Goal: Task Accomplishment & Management: Use online tool/utility

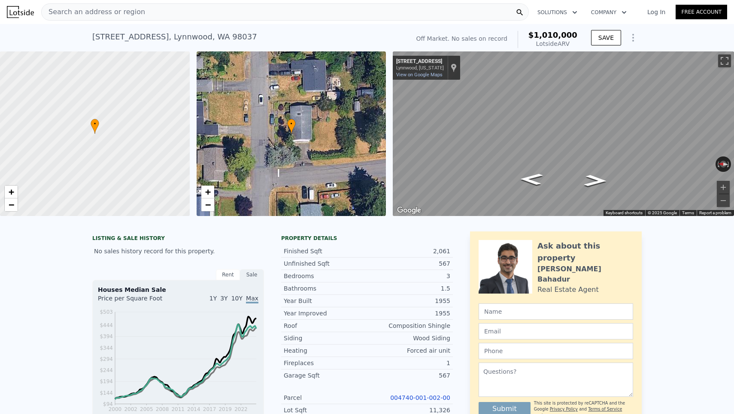
type input "2273"
type input "8276"
click at [178, 19] on div "Search an address or region" at bounding box center [284, 11] width 487 height 17
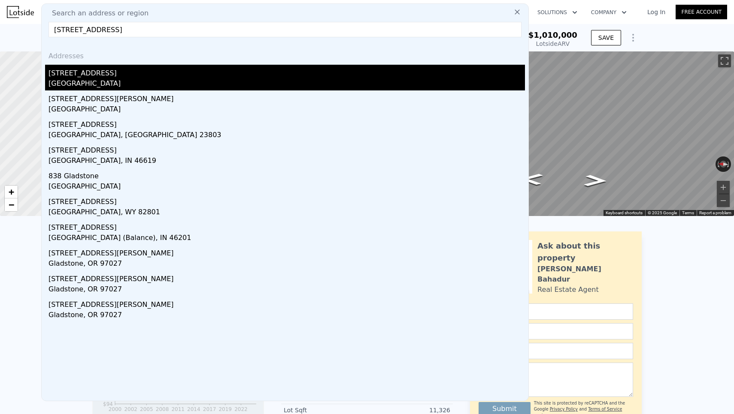
type input "[STREET_ADDRESS]"
click at [72, 87] on div "[GEOGRAPHIC_DATA]" at bounding box center [286, 85] width 476 height 12
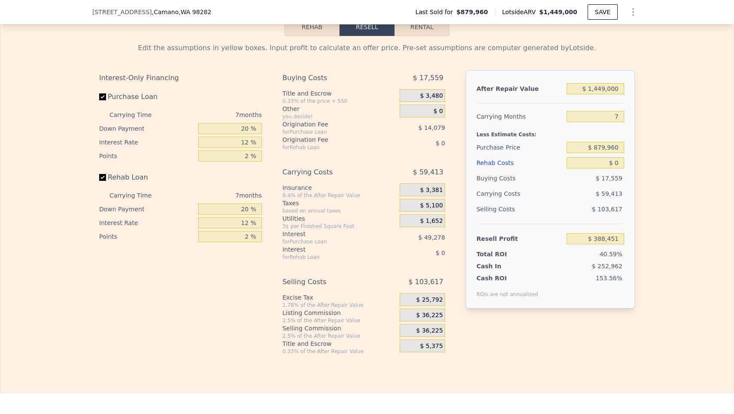
scroll to position [1286, 0]
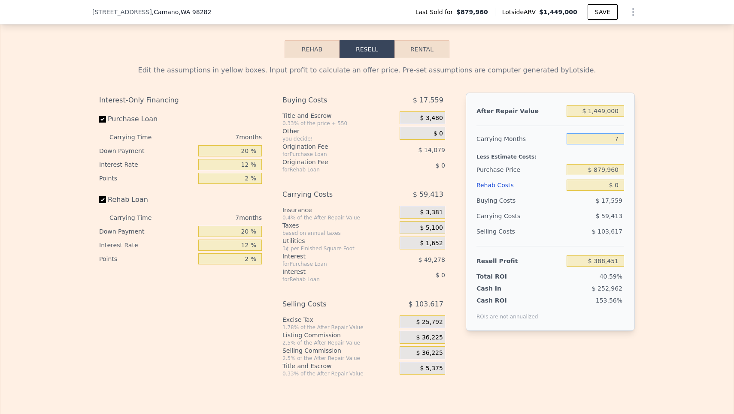
click at [621, 140] on input "7" at bounding box center [594, 138] width 57 height 11
type input "5"
type input "$ 405,426"
type input "5"
click at [605, 167] on input "$ 879,960" at bounding box center [594, 169] width 57 height 11
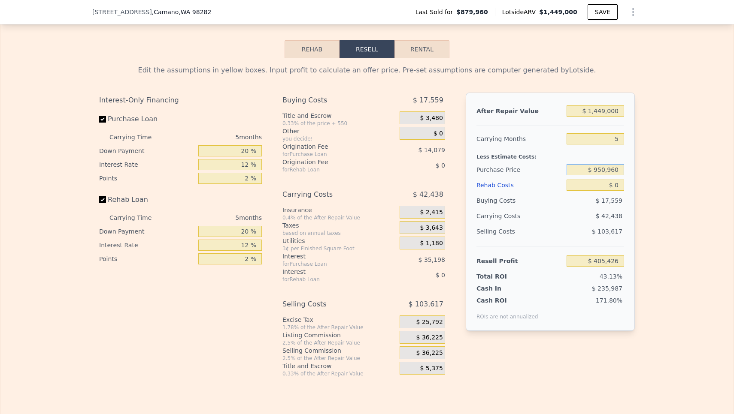
type input "$ 950,960"
click at [607, 111] on input "$ 1,449,000" at bounding box center [594, 111] width 57 height 11
type input "$ 330,213"
click at [605, 111] on input "$ 1,449,000" at bounding box center [594, 111] width 57 height 11
type input "$ 144,000"
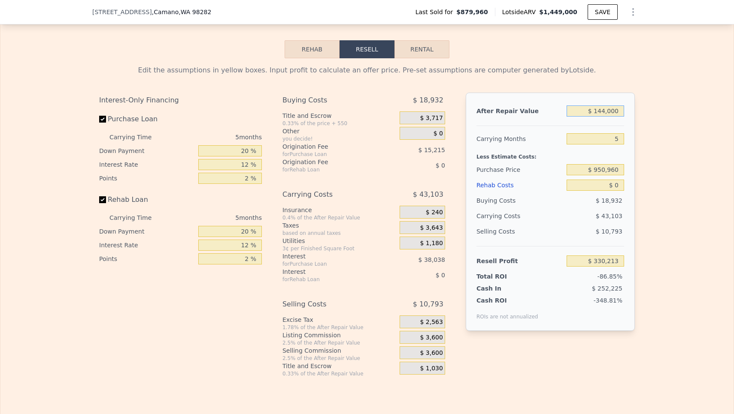
type input "-$ 879,788"
type input "$ 14,000"
type input "-$ 1,000,324"
type input "$ 1,000"
type input "-$ 1,012,378"
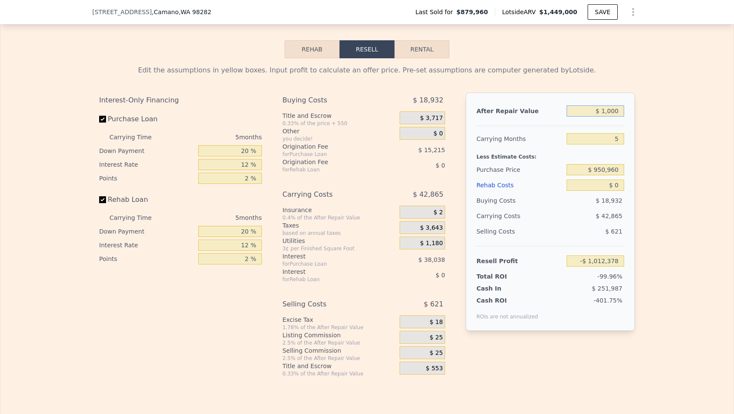
type input "$ 12,000"
type input "-$ 1,002,179"
type input "$ 125,000"
type input "-$ 897,404"
type input "$ 1,250,000"
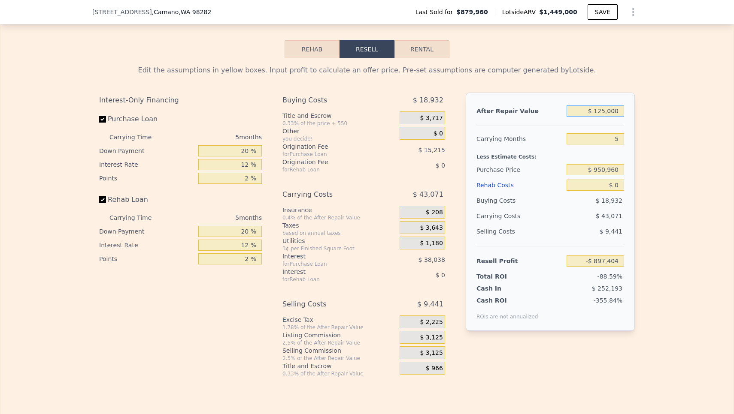
type input "$ 145,699"
click at [579, 155] on div "Less Estimate Costs:" at bounding box center [550, 154] width 148 height 15
click at [584, 277] on div "14.36%" at bounding box center [578, 276] width 91 height 9
click at [606, 170] on input "$ 950,960" at bounding box center [594, 169] width 57 height 11
click at [616, 169] on input "$ 950,960" at bounding box center [594, 169] width 57 height 11
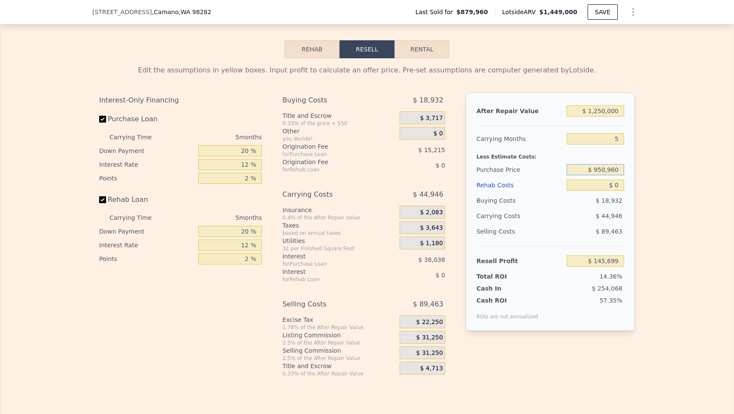
click at [622, 169] on input "$ 950,960" at bounding box center [594, 169] width 57 height 11
type input "$ 950,000"
click at [569, 227] on div "$ 89,463" at bounding box center [595, 231] width 58 height 15
type input "$ 146,717"
click at [605, 113] on input "$ 1,250,000" at bounding box center [594, 111] width 57 height 11
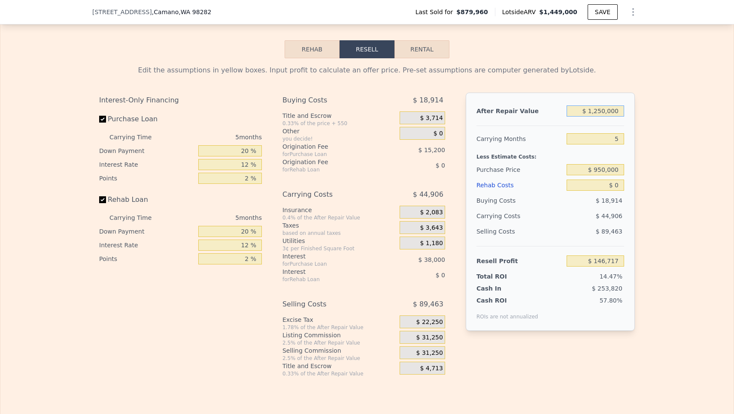
type input "$ 125,000"
type input "-$ 896,386"
type input "$ 12,000"
type input "-$ 1,001,161"
type input "$ 120,000"
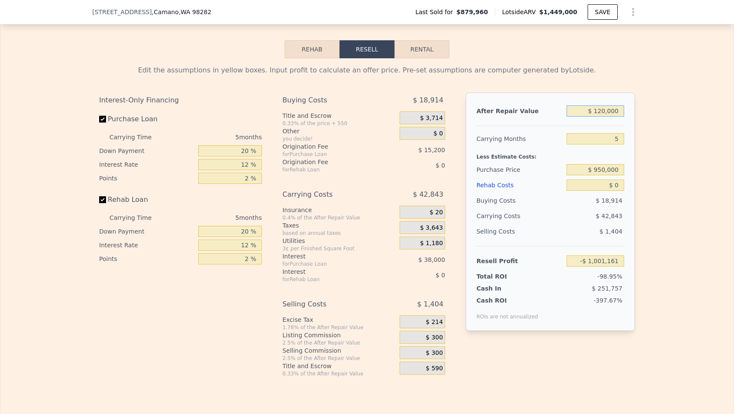
type input "-$ 901,023"
type input "$ 1,200,000"
type input "$ 100,357"
click at [569, 159] on div "Less Estimate Costs:" at bounding box center [550, 154] width 148 height 15
click at [100, 117] on input "Purchase Loan" at bounding box center [102, 119] width 7 height 7
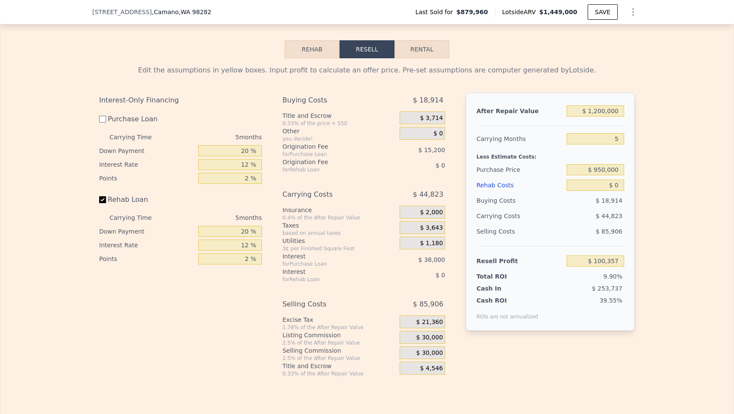
checkbox input "false"
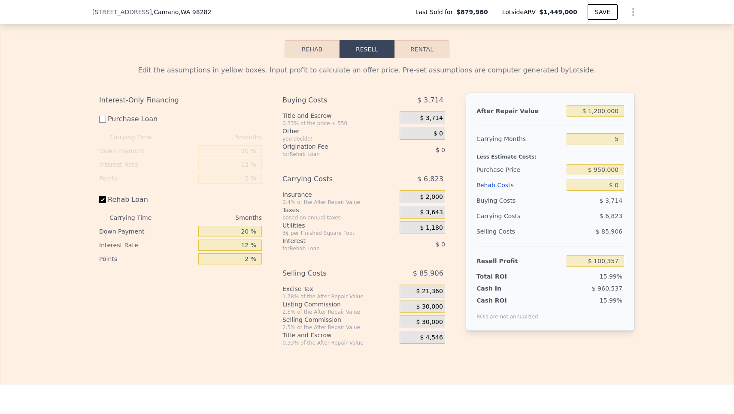
type input "$ 153,557"
click at [100, 197] on input "Rehab Loan" at bounding box center [102, 200] width 7 height 7
checkbox input "false"
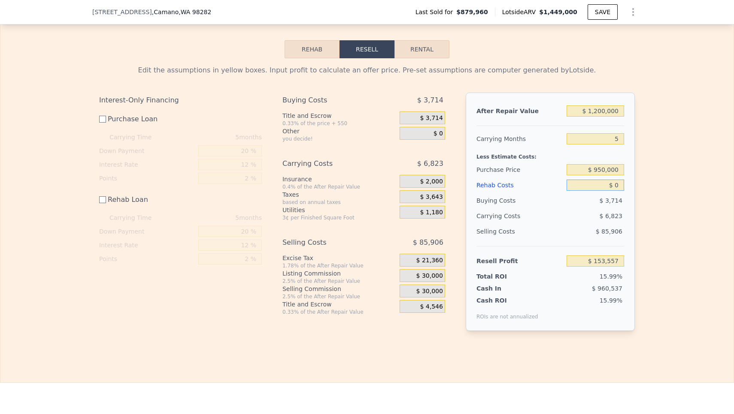
click at [620, 184] on input "$ 0" at bounding box center [594, 185] width 57 height 11
type input "$ 2"
type input "$ 153,555"
type input "$ 25"
type input "$ 153,532"
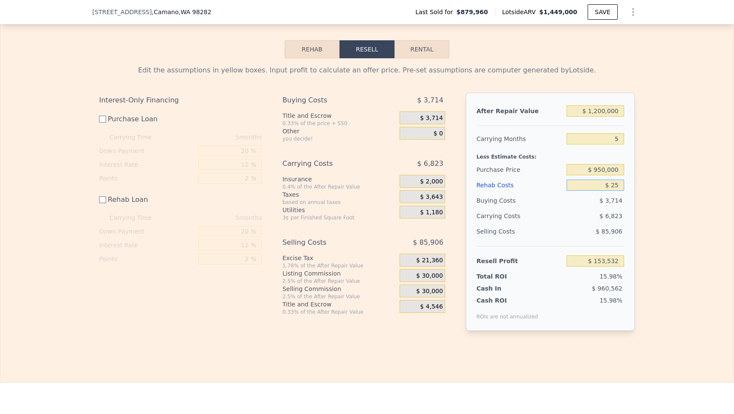
type input "$ 2"
type input "$ 153,555"
type input "$ 4"
type input "$ 153,553"
type input "$ 45"
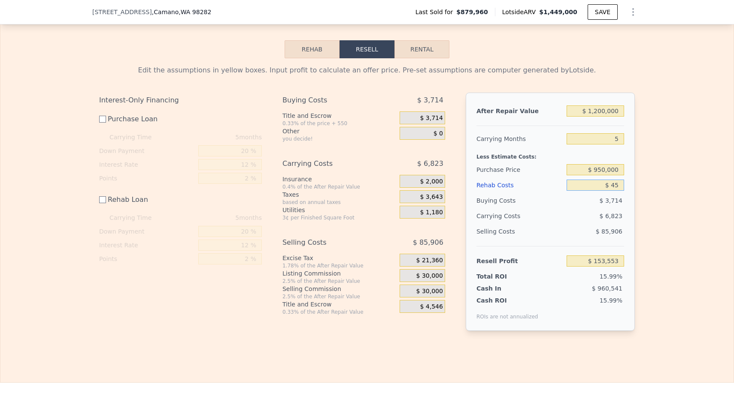
type input "$ 153,512"
type input "$ 450"
type input "$ 153,107"
type input "$ 4,500"
type input "$ 149,057"
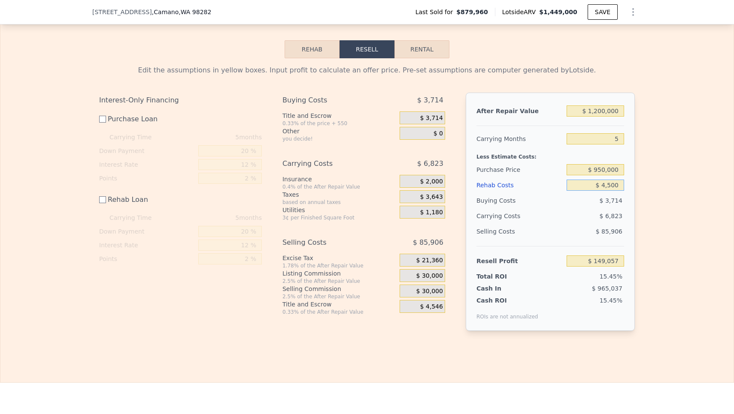
type input "$ 45,000"
type input "$ 108,557"
click at [589, 221] on div "$ 6,823" at bounding box center [578, 216] width 91 height 15
